Goal: Find specific page/section: Find specific page/section

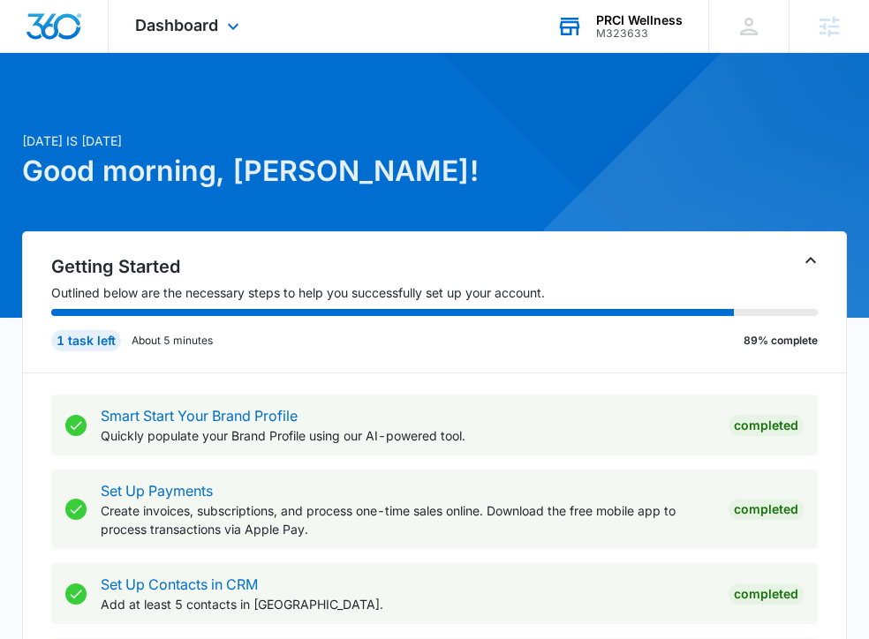
click at [638, 23] on div "PRCI Wellness" at bounding box center [639, 20] width 87 height 14
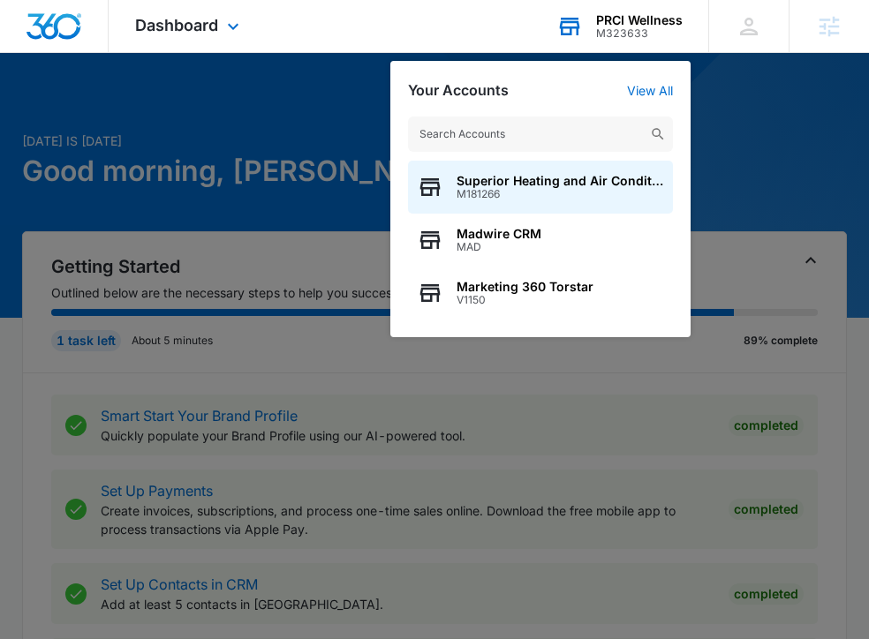
click at [501, 141] on input "text" at bounding box center [540, 134] width 265 height 35
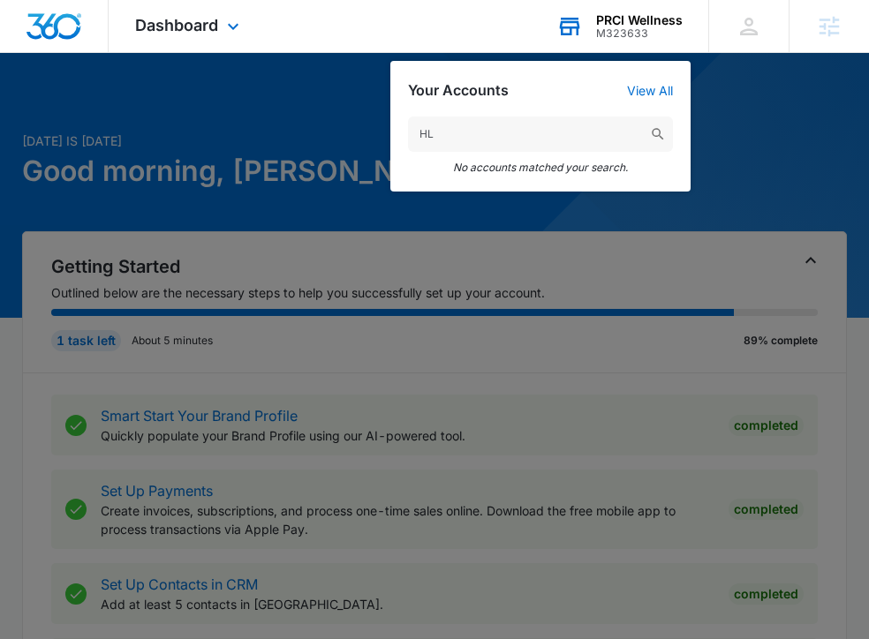
type input "H"
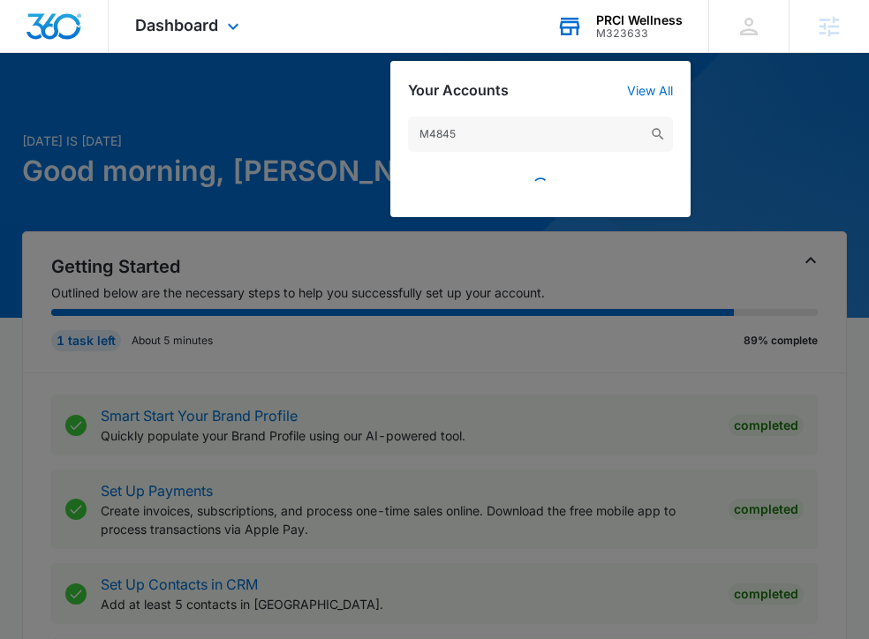
type input "M48459"
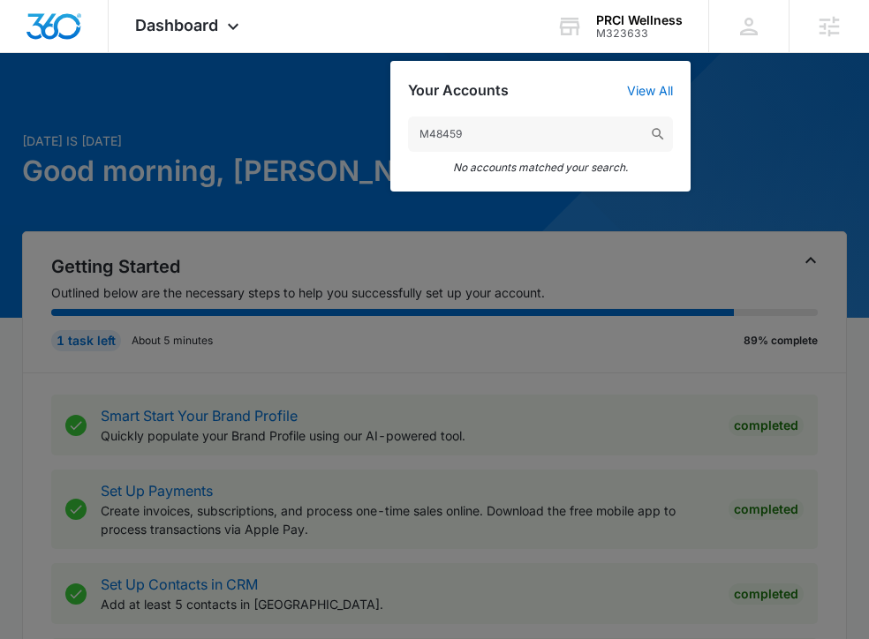
drag, startPoint x: 495, startPoint y: 142, endPoint x: 370, endPoint y: 139, distance: 124.6
click at [370, 53] on nav "Dashboard Apps Reputation Websites Forms CRM Email Social Content Ads Intellige…" at bounding box center [434, 26] width 869 height 53
type input "H"
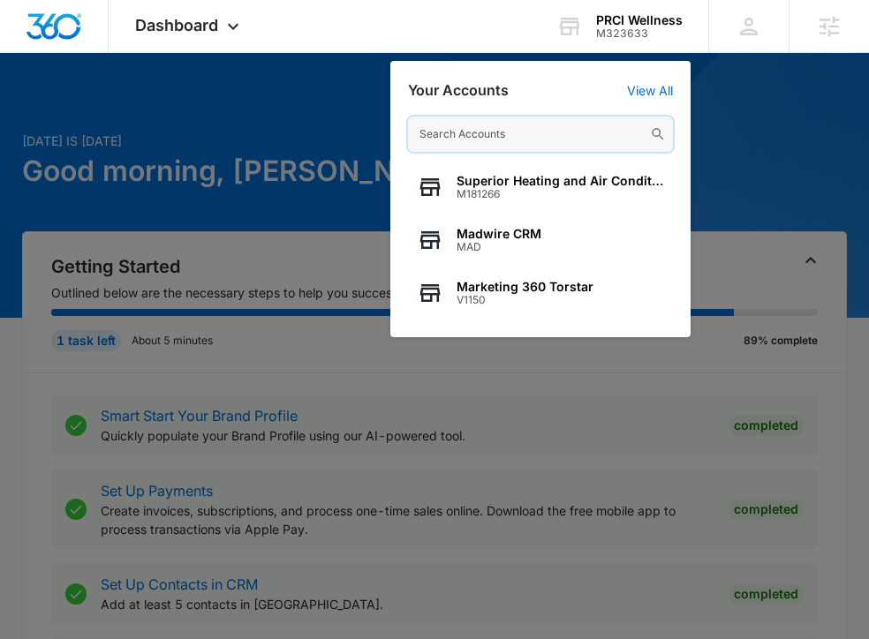
click at [490, 141] on input "text" at bounding box center [540, 134] width 265 height 35
paste input "M48459"
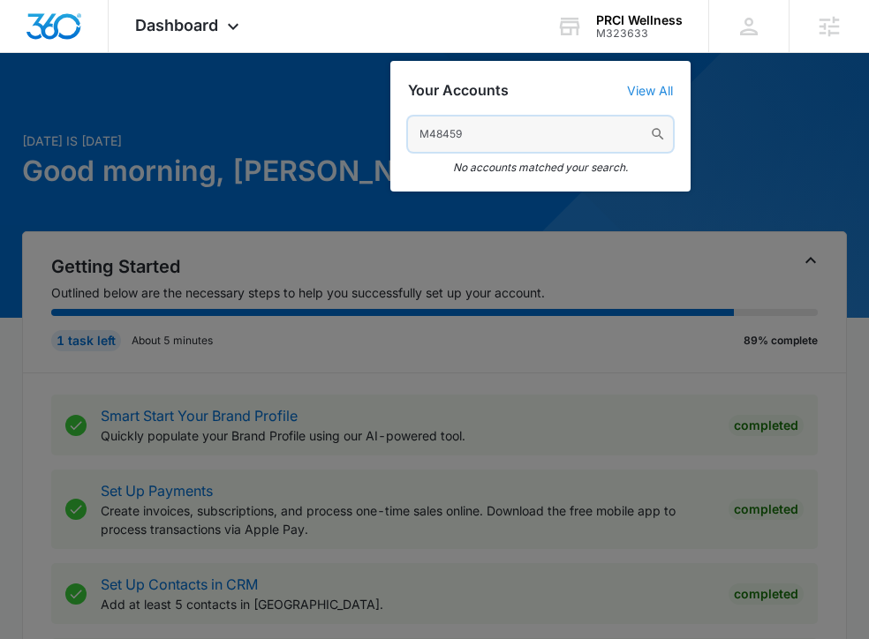
type input "M48459"
click at [658, 88] on link "View All" at bounding box center [650, 90] width 46 height 15
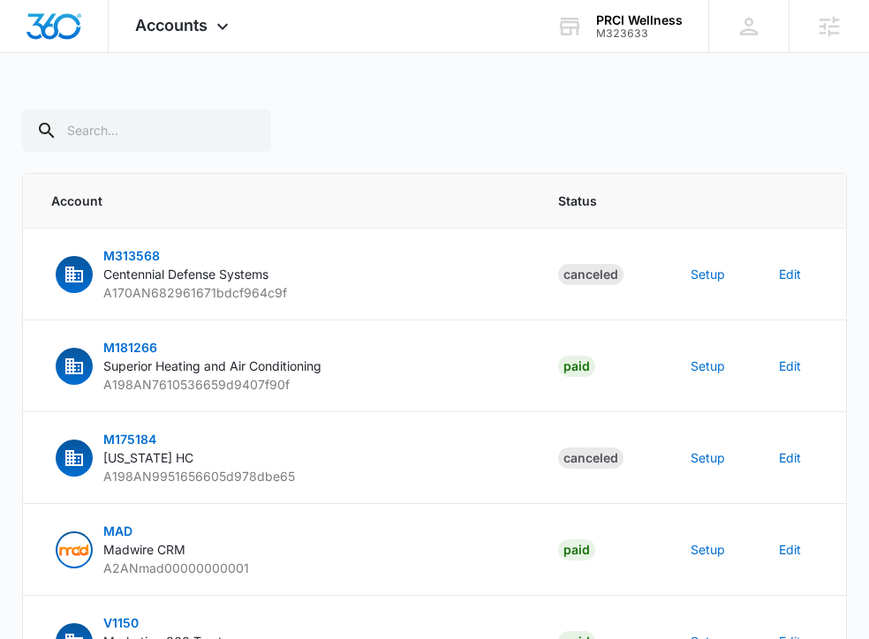
click at [602, 38] on div "M323633" at bounding box center [639, 33] width 87 height 12
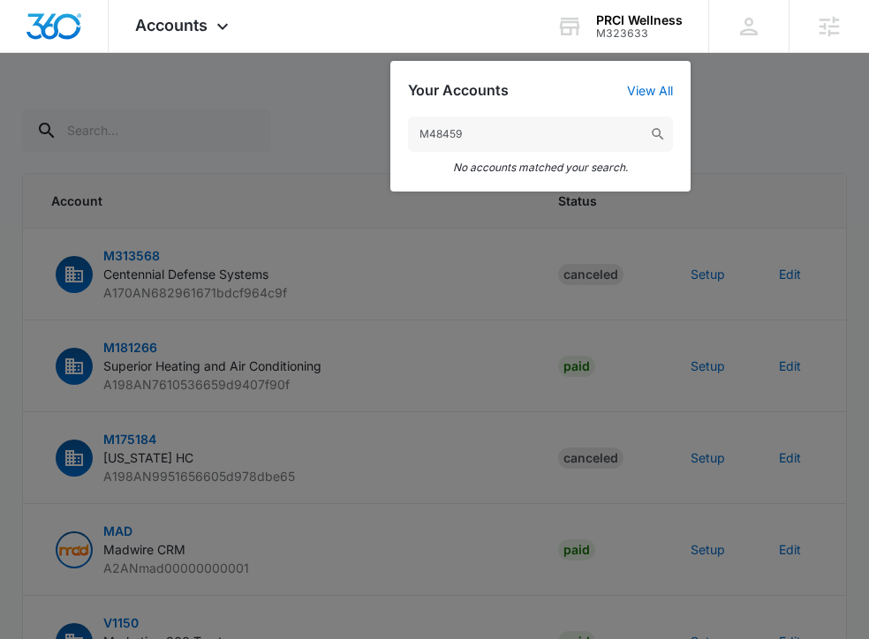
drag, startPoint x: 530, startPoint y: 129, endPoint x: 402, endPoint y: 126, distance: 128.1
click at [402, 127] on div "M48459 No accounts matched your search." at bounding box center [540, 145] width 300 height 93
type input "HL Supply"
click at [512, 126] on input "HL Supply" at bounding box center [540, 134] width 265 height 35
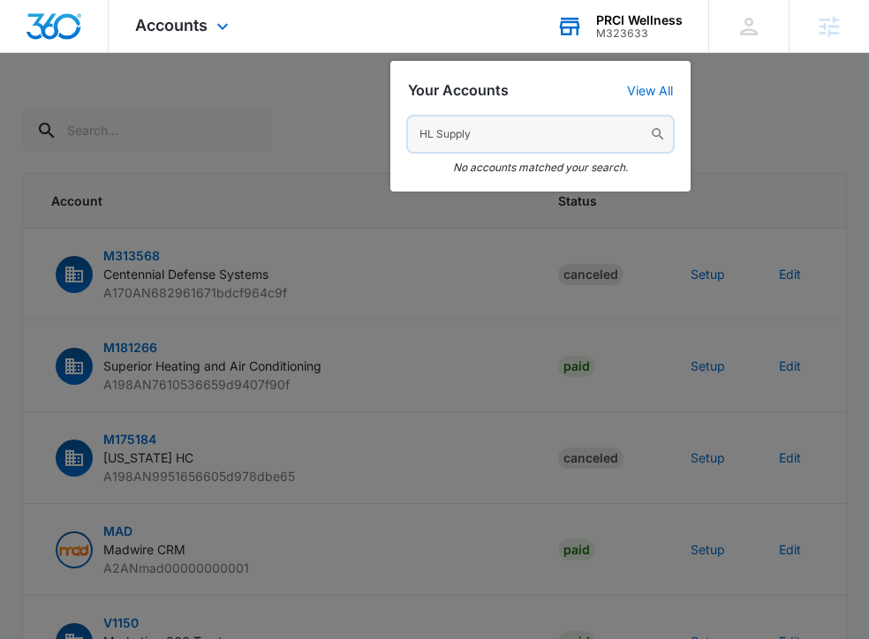
click at [534, 139] on input "HL Supply" at bounding box center [540, 134] width 265 height 35
